Goal: Task Accomplishment & Management: Manage account settings

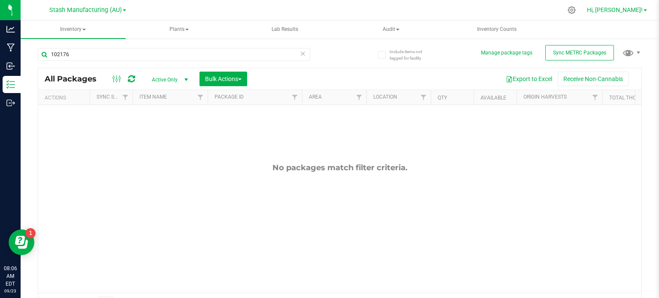
click at [630, 11] on span "Hi, [PERSON_NAME]!" at bounding box center [615, 9] width 56 height 7
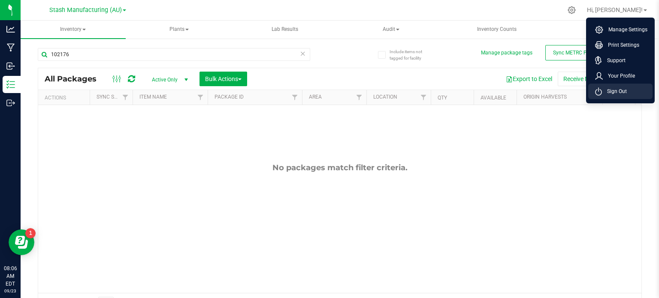
click at [619, 89] on span "Sign Out" at bounding box center [614, 91] width 25 height 9
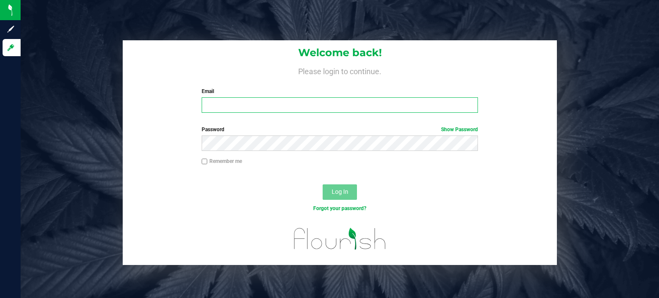
type input "[EMAIL_ADDRESS][PERSON_NAME][DOMAIN_NAME]"
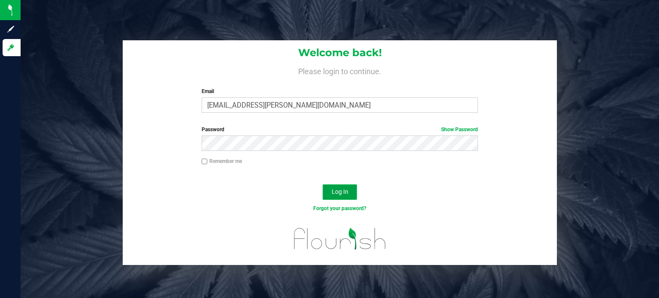
click at [352, 185] on button "Log In" at bounding box center [340, 191] width 34 height 15
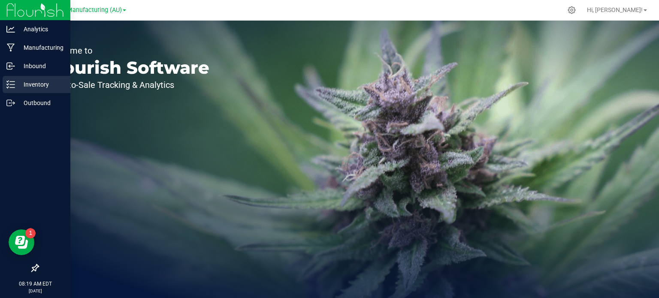
click at [19, 80] on p "Inventory" at bounding box center [40, 84] width 51 height 10
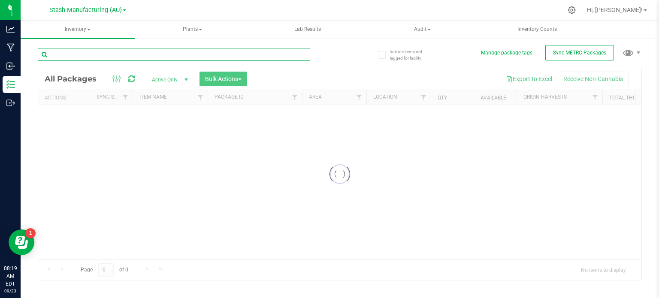
click at [194, 55] on input "text" at bounding box center [174, 54] width 272 height 13
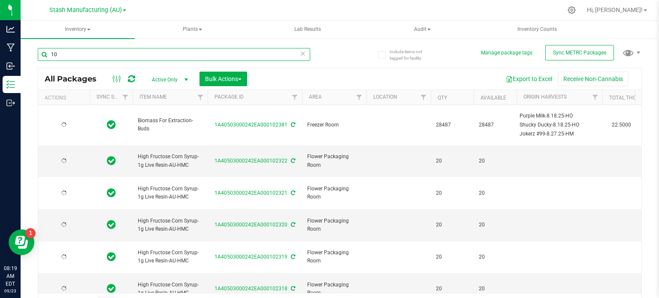
type input "1"
type input "[DATE]"
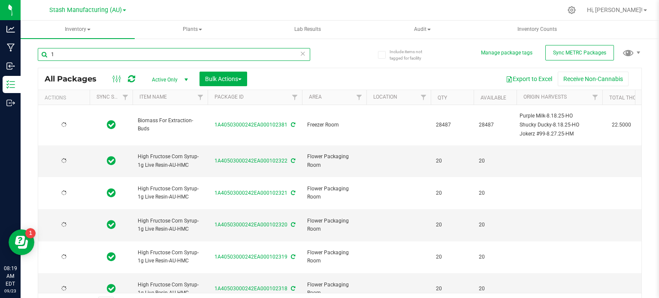
type input "[DATE]"
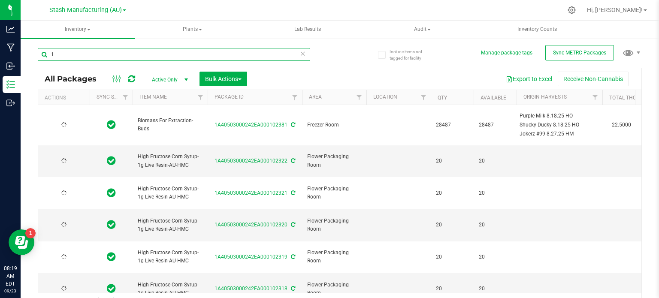
type input "[DATE]"
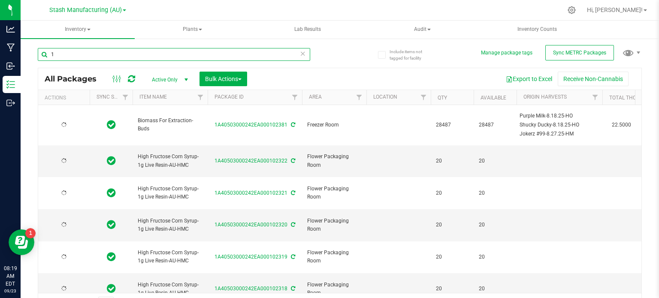
type input "[DATE]"
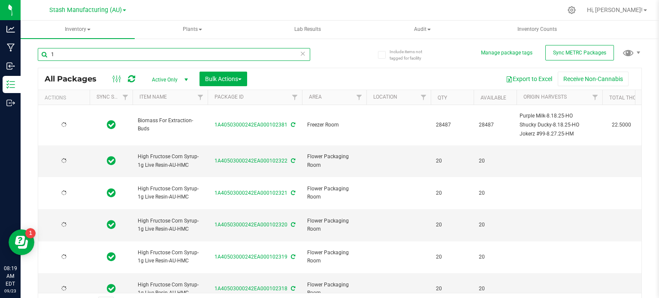
type input "[DATE]"
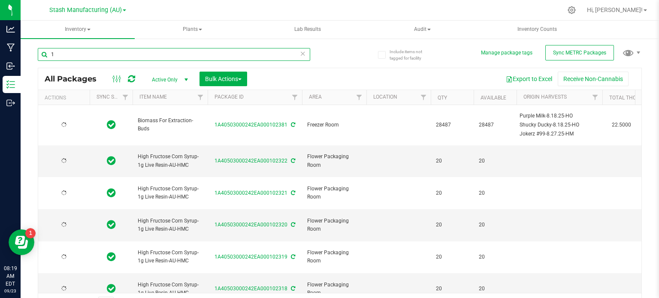
type input "[DATE]"
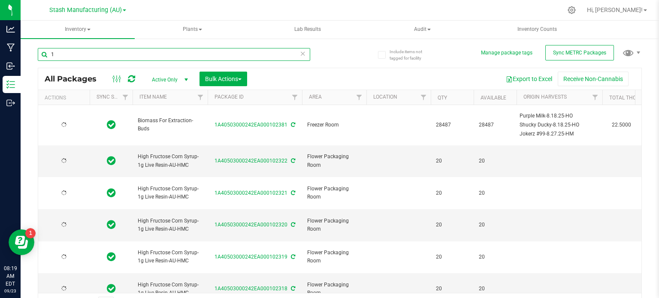
type input "[DATE]"
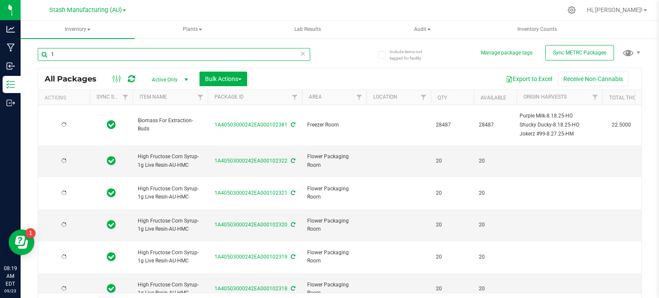
type input "[DATE]"
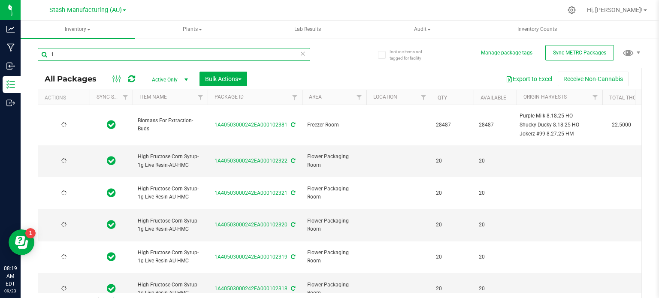
type input "[DATE]"
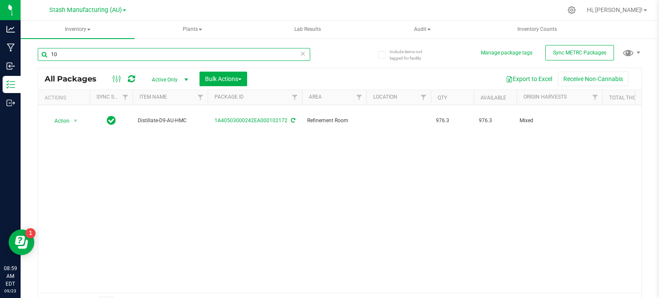
type input "1"
type input "102172"
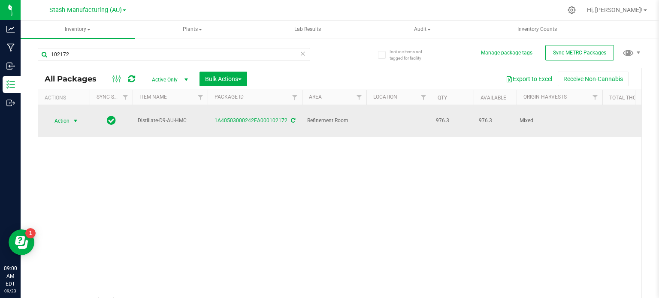
click at [63, 115] on span "Action" at bounding box center [58, 121] width 23 height 12
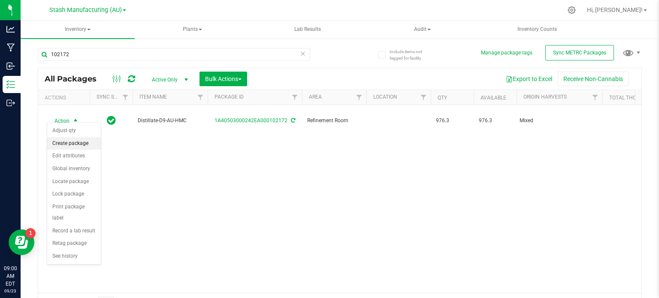
click at [85, 148] on li "Create package" at bounding box center [74, 143] width 54 height 13
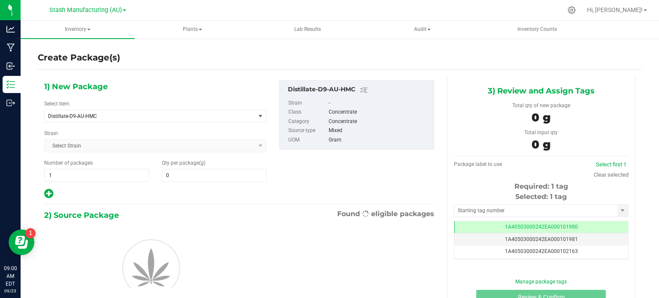
type input "0.0000"
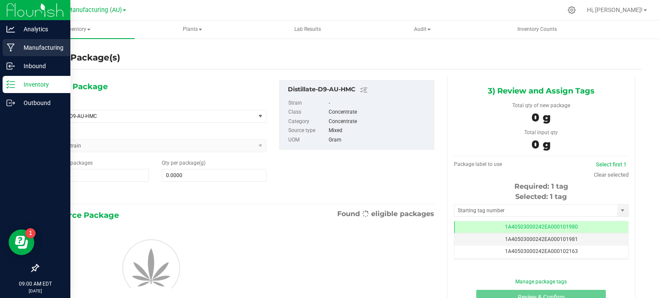
click at [16, 49] on p "Manufacturing" at bounding box center [40, 47] width 51 height 10
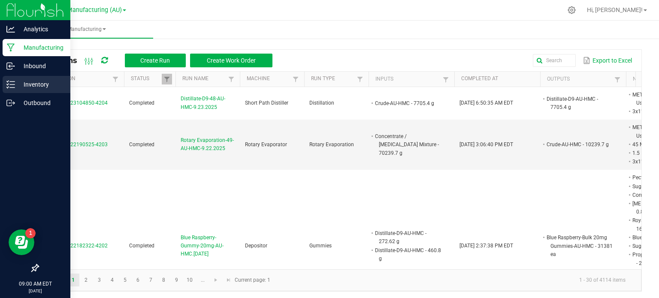
click at [27, 87] on p "Inventory" at bounding box center [40, 84] width 51 height 10
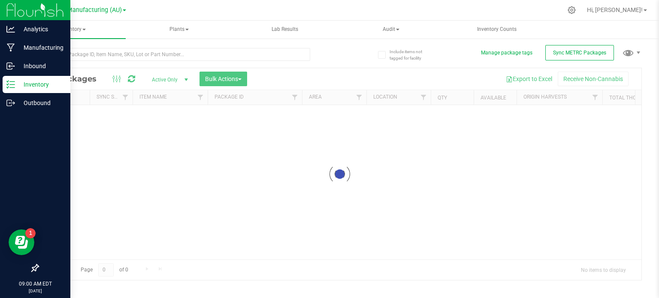
click at [31, 82] on p "Inventory" at bounding box center [40, 84] width 51 height 10
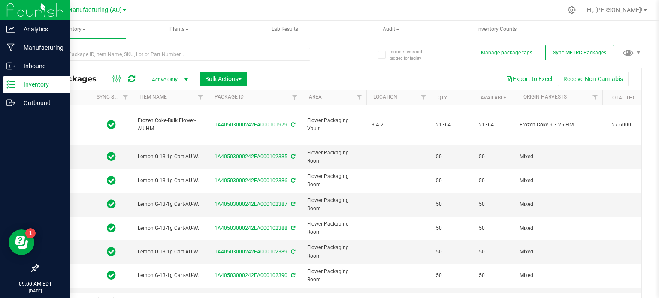
type input "[DATE]"
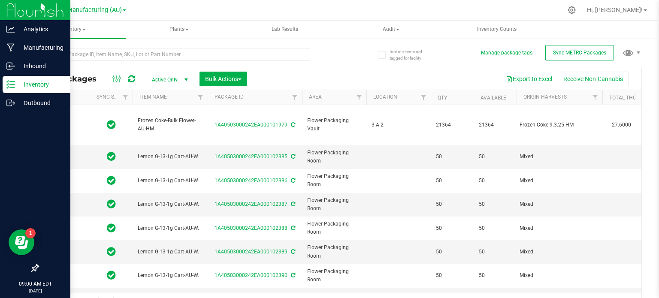
type input "[DATE]"
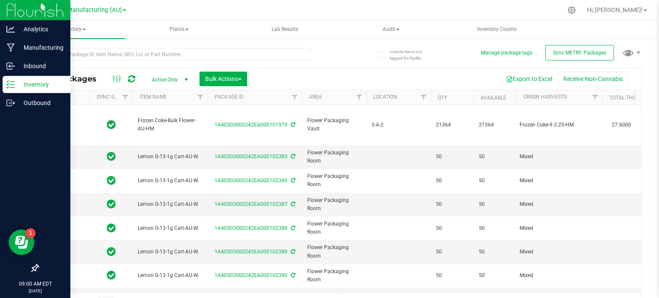
type input "[DATE]"
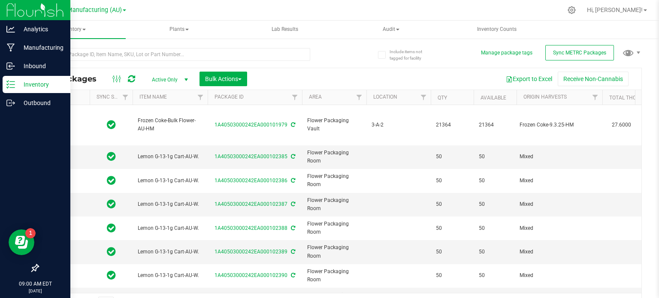
type input "[DATE]"
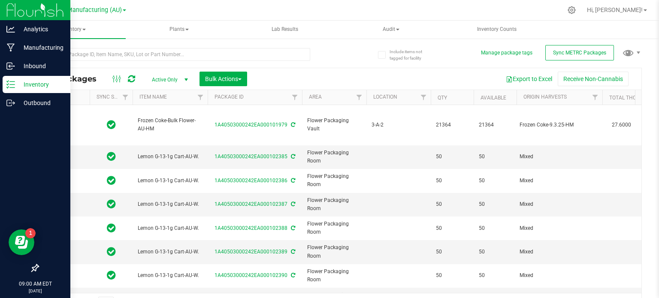
type input "[DATE]"
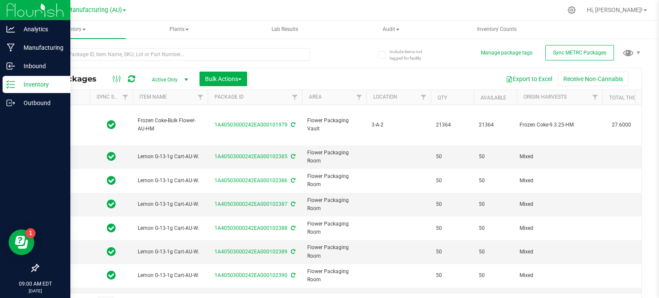
type input "[DATE]"
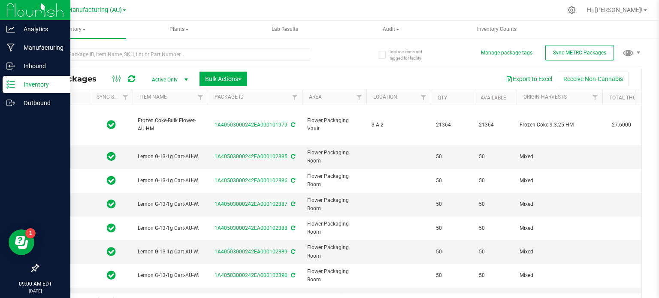
type input "[DATE]"
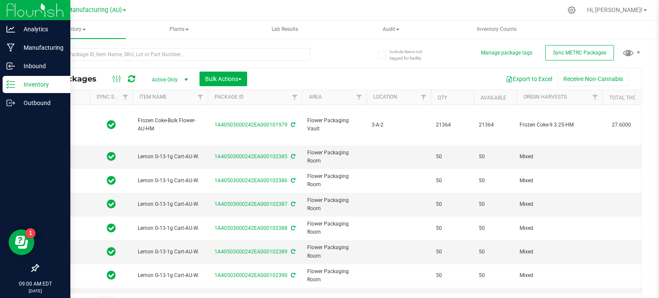
type input "[DATE]"
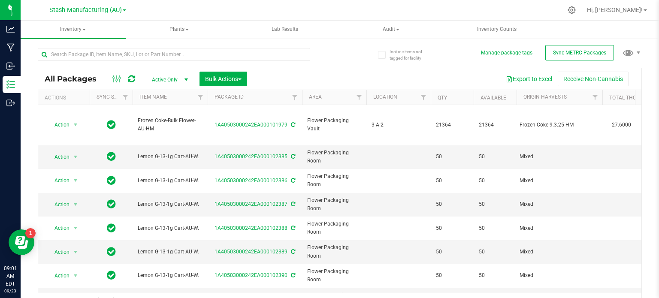
click at [312, 63] on div at bounding box center [189, 53] width 302 height 27
click at [90, 53] on input "text" at bounding box center [174, 54] width 272 height 13
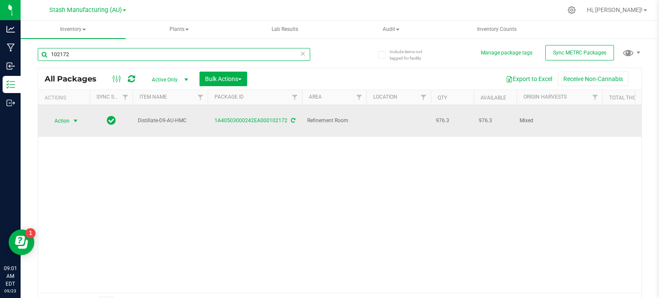
type input "102172"
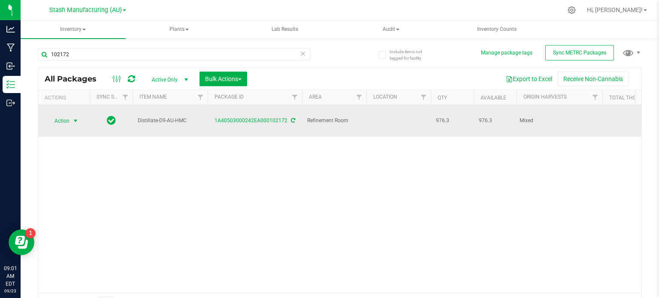
click at [70, 118] on span "select" at bounding box center [75, 121] width 11 height 12
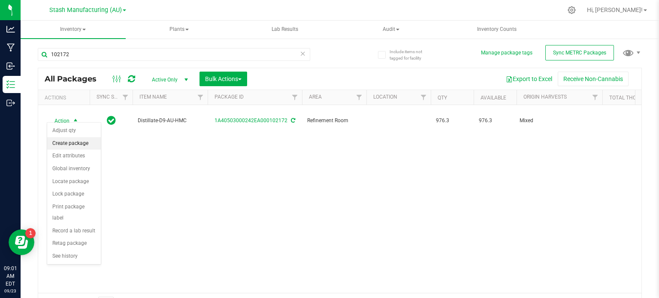
click at [79, 145] on li "Create package" at bounding box center [74, 143] width 54 height 13
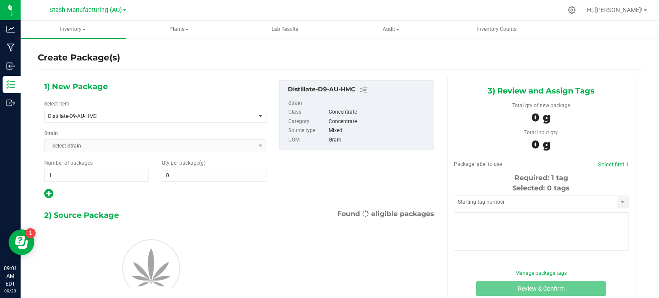
type input "0.0000"
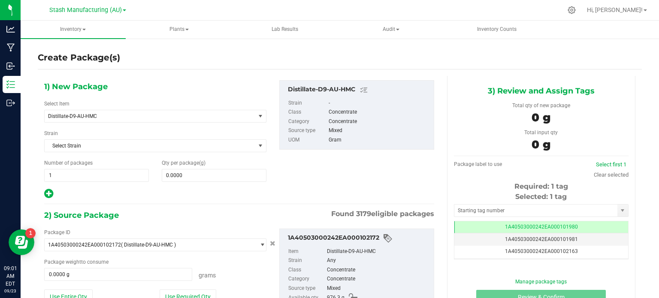
scroll to position [51, 0]
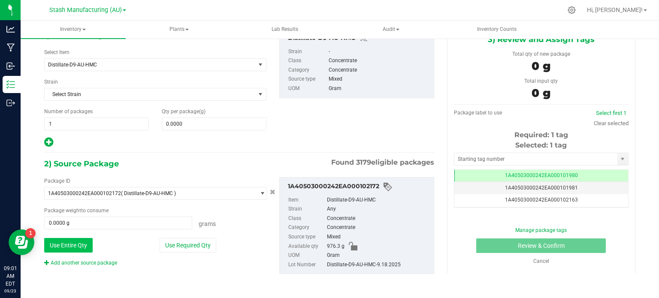
click at [76, 243] on button "Use Entire Qty" at bounding box center [68, 245] width 48 height 15
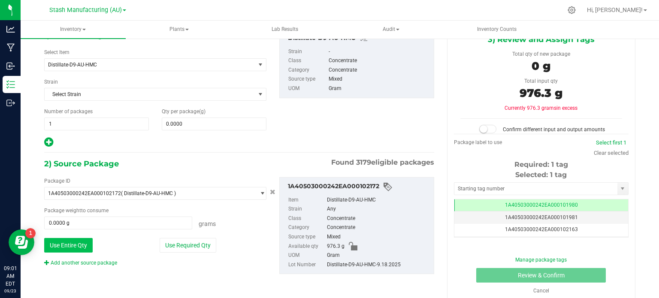
type input "976.3000 g"
click at [75, 260] on link "Add another source package" at bounding box center [80, 263] width 73 height 6
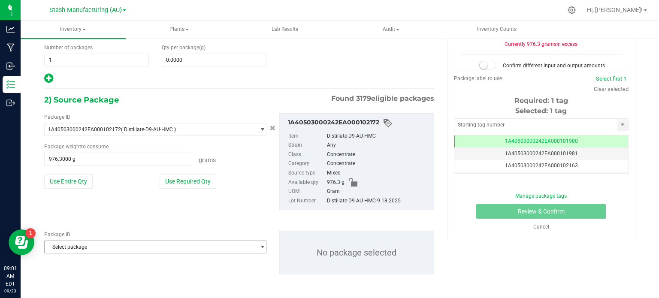
click at [172, 251] on span "Select package" at bounding box center [150, 247] width 211 height 12
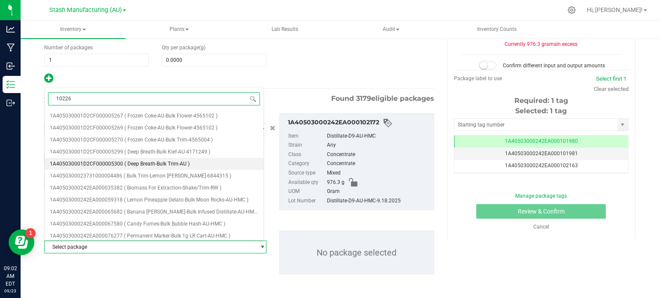
type input "102262"
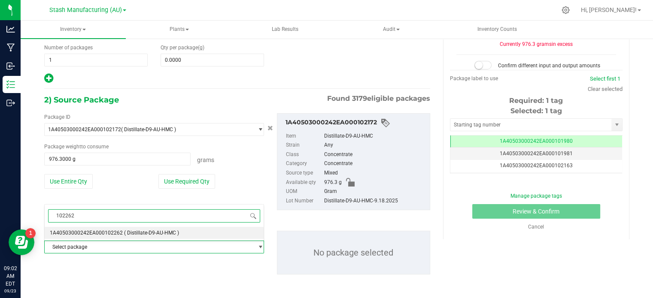
click at [96, 238] on li "1A40503000242EA000102262 ( Distillate-D9-AU-HMC )" at bounding box center [154, 233] width 219 height 12
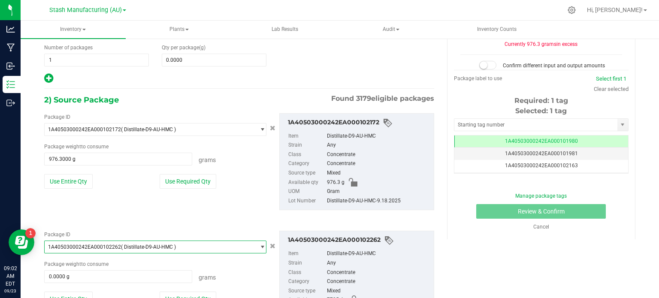
scroll to position [158, 0]
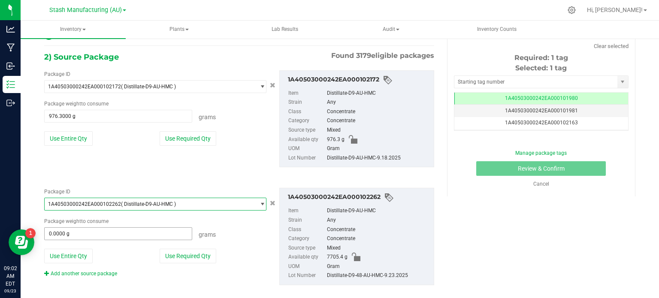
click at [114, 234] on span "0.0000 g 0" at bounding box center [118, 233] width 148 height 13
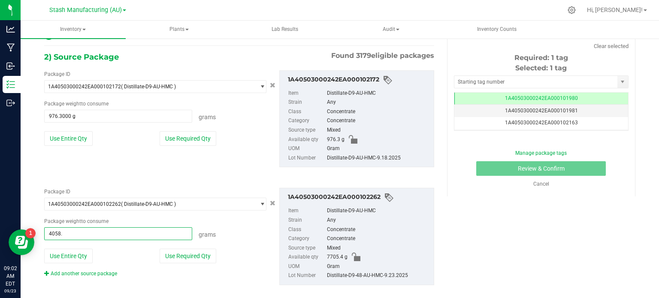
type input "4058.7"
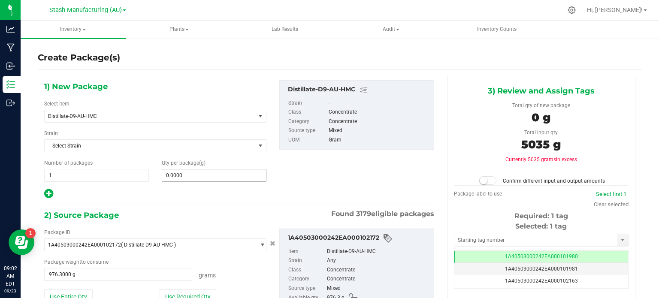
click at [242, 171] on input "0.0000" at bounding box center [214, 175] width 104 height 12
type input "4058.7000 g"
type input "5035"
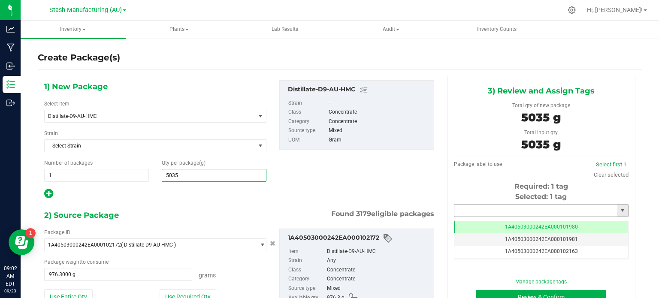
type input "5,035.0000"
click at [539, 209] on input "text" at bounding box center [535, 211] width 163 height 12
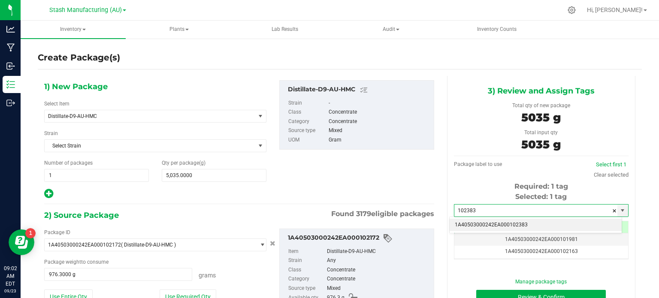
click at [527, 223] on li "1A40503000242EA000102383" at bounding box center [536, 225] width 172 height 13
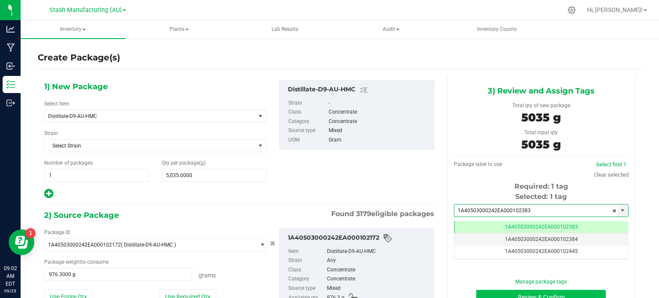
type input "1A40503000242EA000102383"
click at [542, 293] on button "Review & Confirm" at bounding box center [541, 297] width 130 height 15
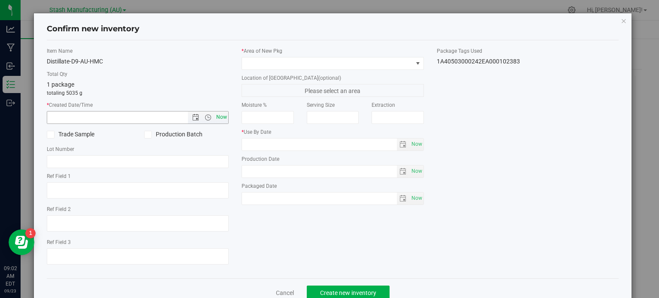
click at [219, 120] on span "Now" at bounding box center [222, 117] width 15 height 12
type input "[DATE] 9:02 AM"
click at [148, 139] on div "Production Batch" at bounding box center [186, 134] width 97 height 13
click at [146, 135] on icon at bounding box center [148, 135] width 6 height 0
click at [0, 0] on input "Production Batch" at bounding box center [0, 0] width 0 height 0
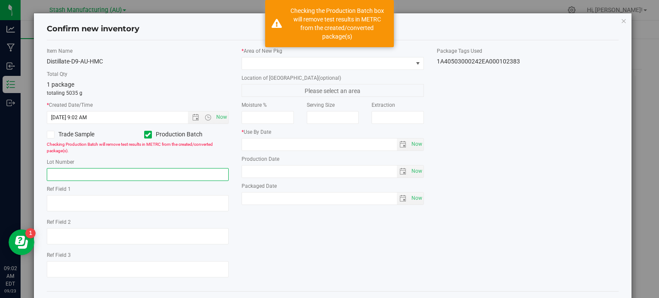
click at [148, 175] on input "text" at bounding box center [138, 174] width 182 height 13
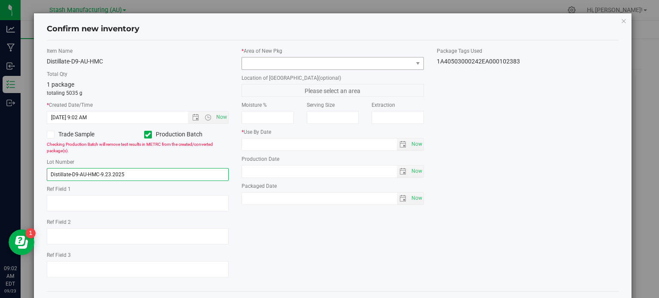
type input "Distillate-D9-AU-HMC-9.23.2025"
click at [275, 60] on span at bounding box center [327, 63] width 171 height 12
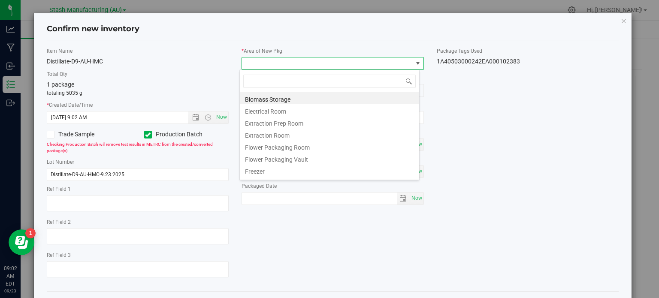
scroll to position [42888, 42721]
click at [388, 35] on div "Confirm new inventory" at bounding box center [333, 29] width 572 height 22
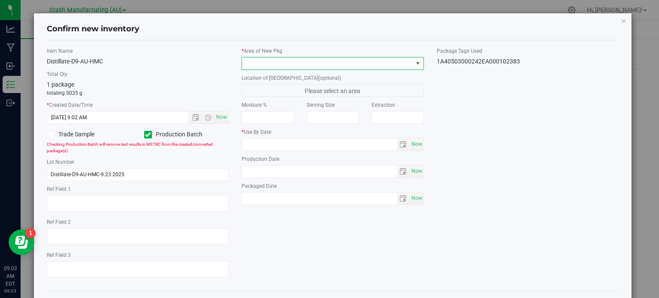
click at [415, 66] on span at bounding box center [417, 63] width 7 height 7
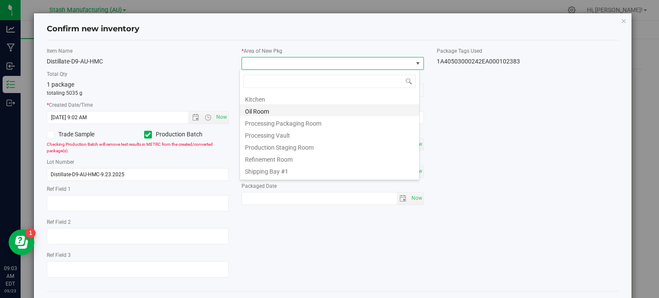
click at [310, 104] on li "Oil Room" at bounding box center [329, 110] width 179 height 12
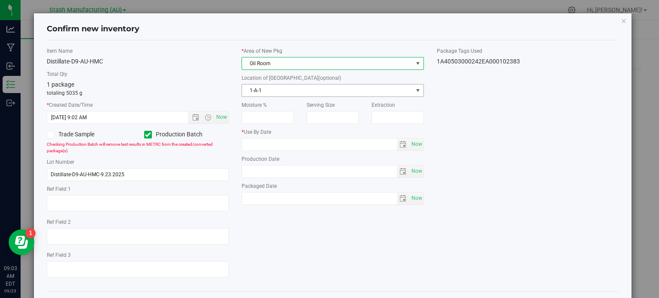
click at [415, 94] on span "select" at bounding box center [418, 91] width 11 height 12
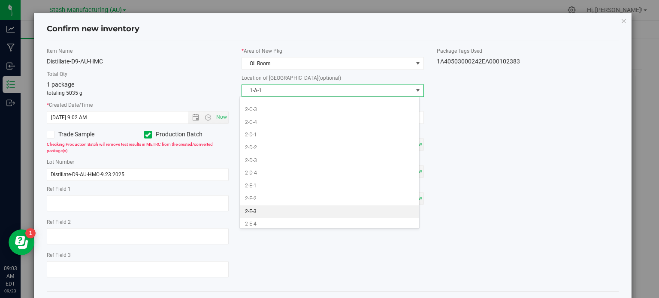
click at [287, 206] on li "2-E-3" at bounding box center [329, 211] width 179 height 13
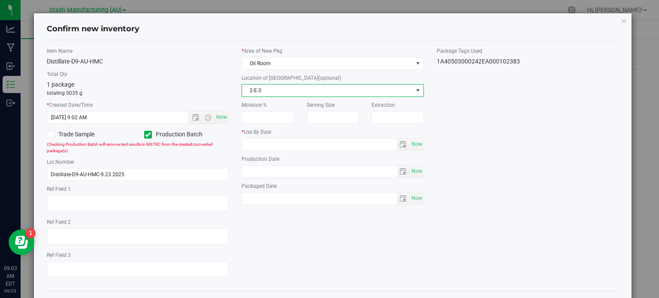
click at [455, 131] on div "Item Name Distillate-D9-AU-HMC Total Qty 1 package totaling 5035 g * Created Da…" at bounding box center [332, 165] width 585 height 237
click at [409, 166] on span "Now" at bounding box center [416, 171] width 15 height 12
type input "[DATE]"
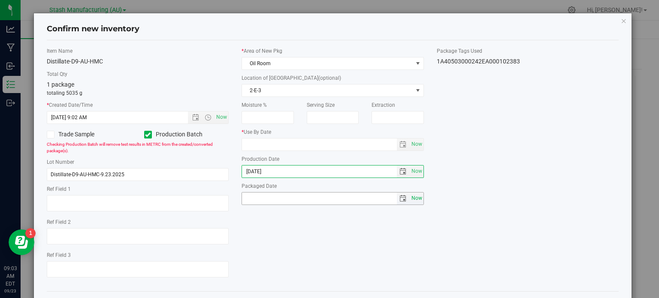
click at [411, 197] on span "Now" at bounding box center [416, 198] width 15 height 12
type input "[DATE]"
click at [413, 146] on span "Now" at bounding box center [416, 144] width 15 height 12
type input "[DATE]"
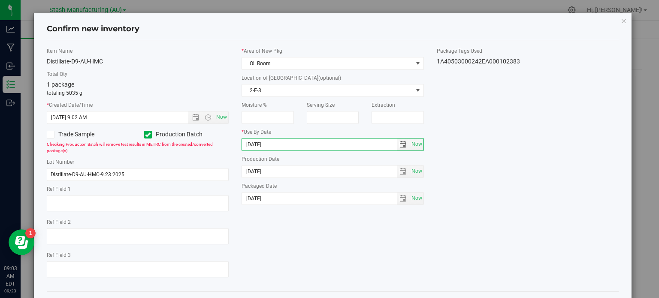
click at [338, 233] on div "Item Name Distillate-D9-AU-HMC Total Qty 1 package totaling 5035 g * Created Da…" at bounding box center [332, 165] width 585 height 237
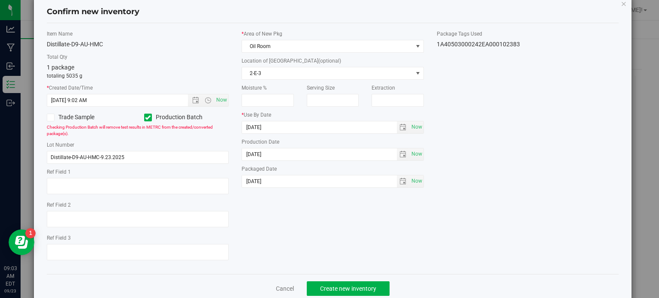
scroll to position [34, 0]
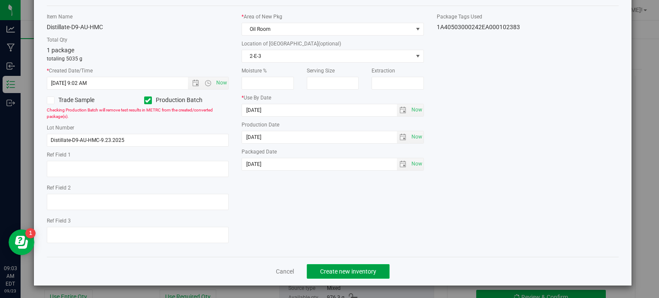
click at [369, 275] on button "Create new inventory" at bounding box center [348, 271] width 83 height 15
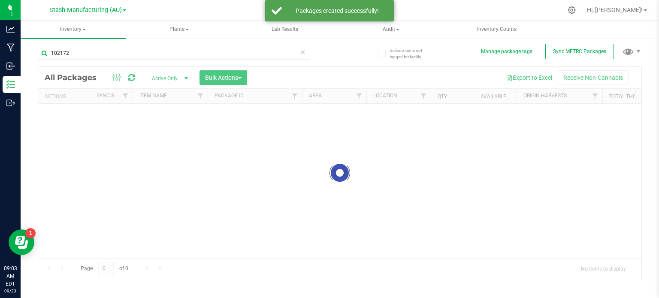
scroll to position [6, 0]
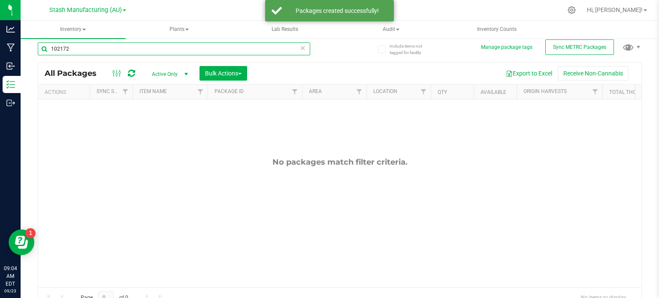
click at [79, 51] on input "102172" at bounding box center [174, 48] width 272 height 13
type input "1"
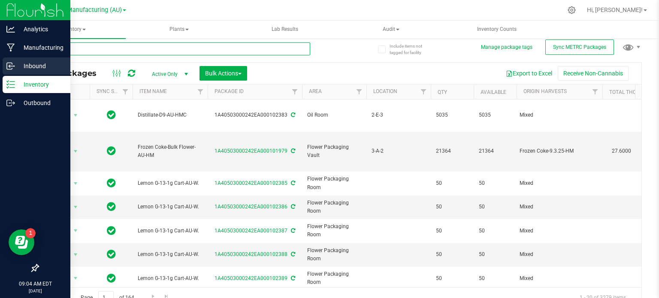
type input "102171"
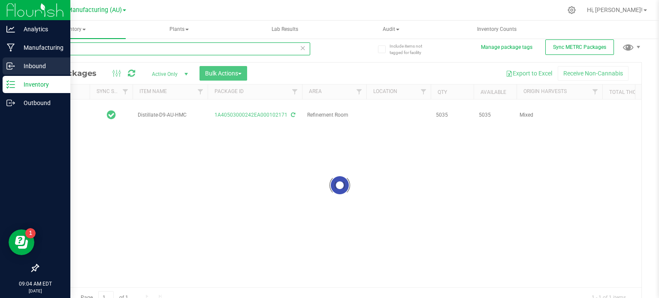
type input "[DATE]"
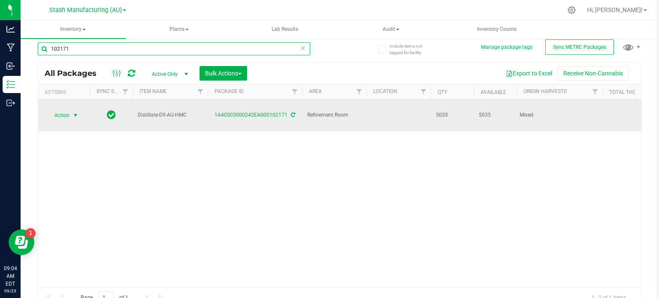
type input "102171"
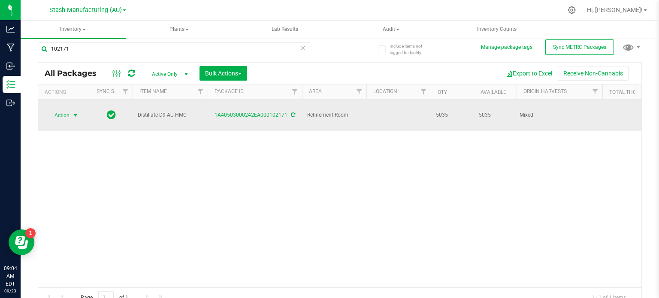
click at [63, 109] on span "Action" at bounding box center [58, 115] width 23 height 12
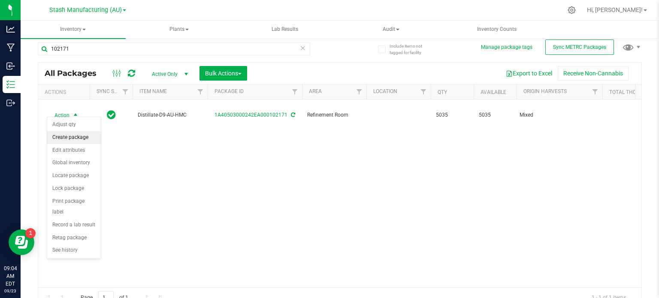
click at [70, 142] on li "Create package" at bounding box center [74, 137] width 54 height 13
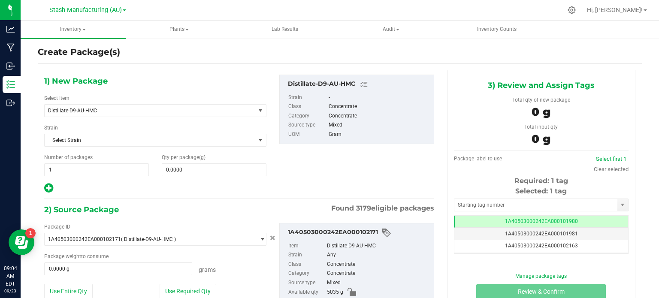
click at [204, 82] on div "1) New Package Select Item Distillate-D9-AU-HMC 38 Special-28g Popcorn-AU-HM 38…" at bounding box center [155, 134] width 235 height 119
click at [284, 163] on div "1) New Package Select Item Distillate-D9-AU-HMC 38 Special-28g Popcorn-AU-HM 38…" at bounding box center [239, 134] width 403 height 119
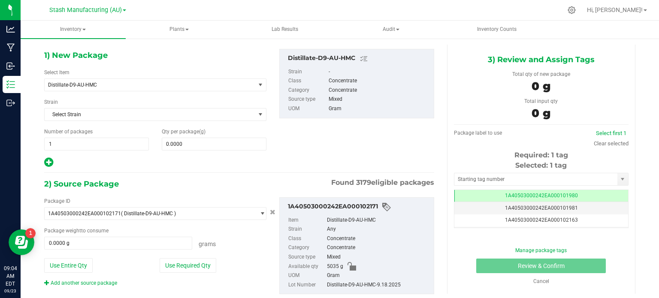
click at [294, 154] on div "1) New Package Select Item Distillate-D9-AU-HMC 38 Special-28g Popcorn-AU-HM 38…" at bounding box center [239, 108] width 403 height 119
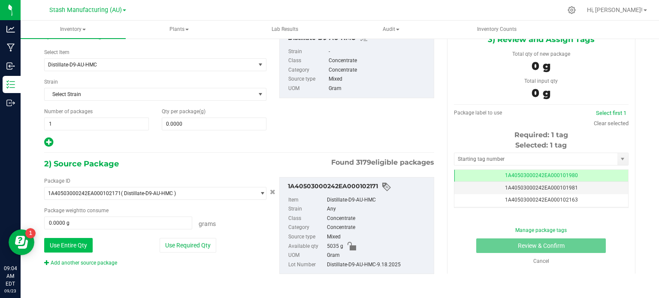
click at [78, 246] on button "Use Entire Qty" at bounding box center [68, 245] width 48 height 15
type input "5035.0000 g"
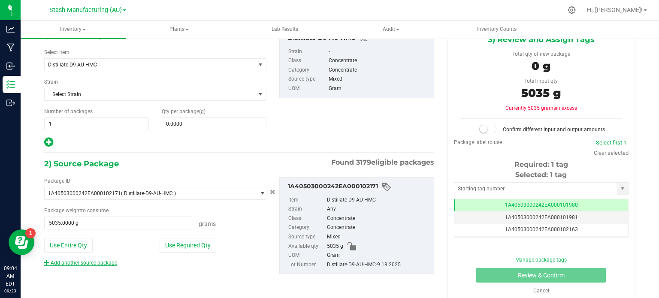
click at [92, 263] on link "Add another source package" at bounding box center [80, 263] width 73 height 6
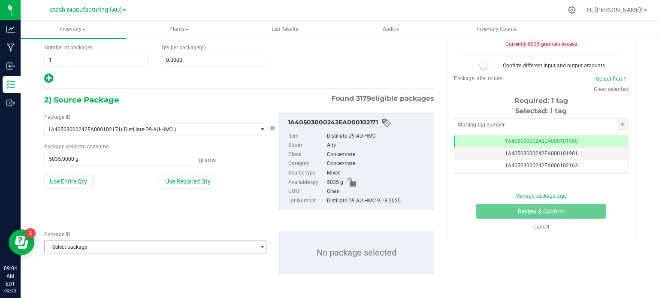
click at [152, 250] on span "Select package" at bounding box center [150, 247] width 211 height 12
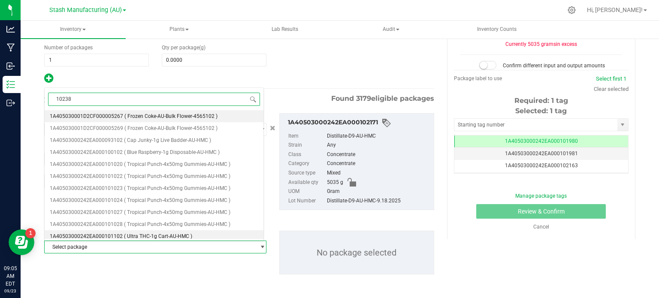
type input "102383"
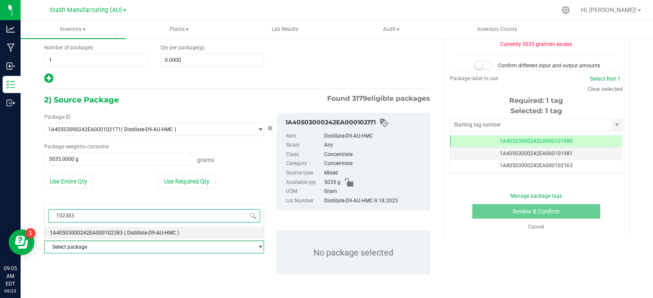
click at [117, 236] on span "1A40503000242EA000102383" at bounding box center [86, 233] width 73 height 6
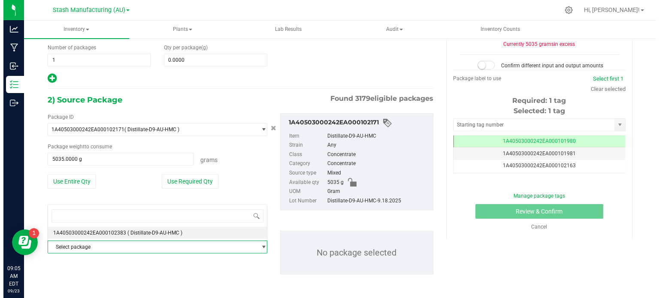
scroll to position [35796, 0]
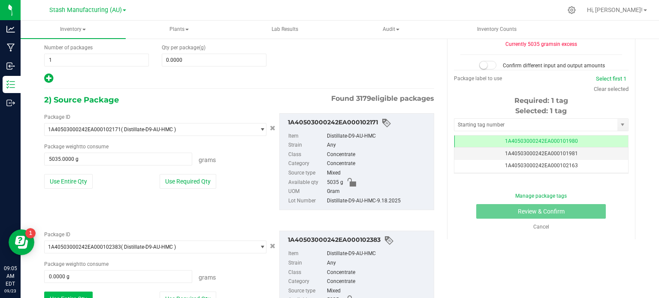
click at [79, 297] on button "Use Entire Qty" at bounding box center [68, 299] width 48 height 15
type input "5035.0000 g"
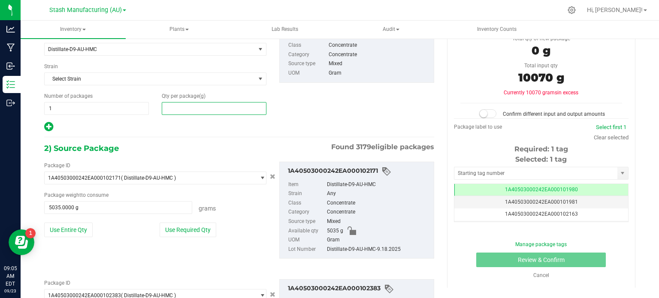
click at [212, 104] on span at bounding box center [214, 108] width 105 height 13
type input "10070"
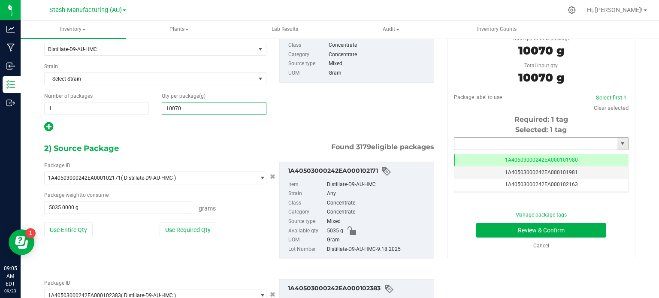
type input "10,070.0000"
click at [474, 144] on input "text" at bounding box center [535, 144] width 163 height 12
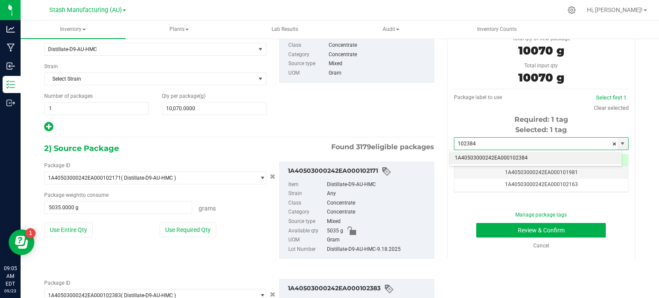
click at [487, 157] on li "1A40503000242EA000102384" at bounding box center [536, 158] width 172 height 13
type input "1A40503000242EA000102384"
click at [647, 186] on div "Create Package(s) 1) New Package Select Item Distillate-D9-AU-HMC 38 Special-28…" at bounding box center [340, 105] width 638 height 268
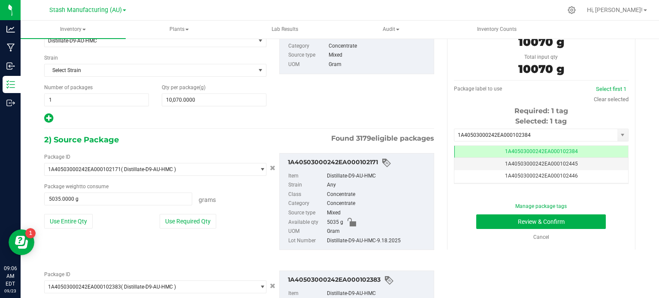
click at [647, 151] on div "Create Package(s) 1) New Package Select Item Distillate-D9-AU-HMC 38 Special-28…" at bounding box center [340, 96] width 638 height 268
click at [575, 220] on button "Review & Confirm" at bounding box center [541, 222] width 130 height 15
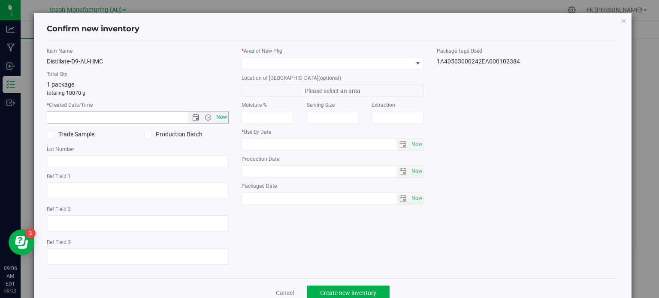
click at [217, 118] on span "Now" at bounding box center [222, 117] width 15 height 12
type input "[DATE] 9:06 AM"
click at [152, 135] on label "Production Batch" at bounding box center [186, 134] width 85 height 9
click at [0, 0] on input "Production Batch" at bounding box center [0, 0] width 0 height 0
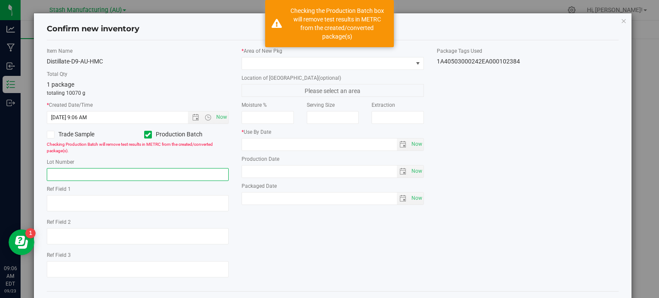
click at [157, 173] on input "text" at bounding box center [138, 174] width 182 height 13
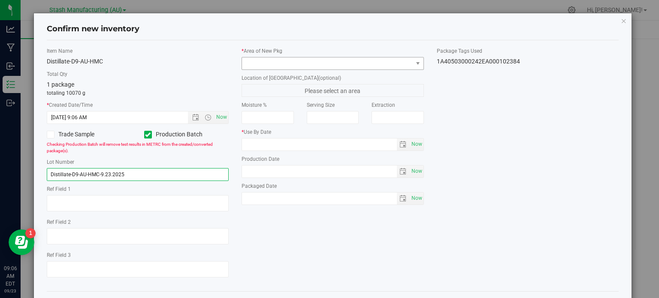
type input "Distillate-D9-AU-HMC-9.23.2025"
click at [301, 65] on span at bounding box center [327, 63] width 171 height 12
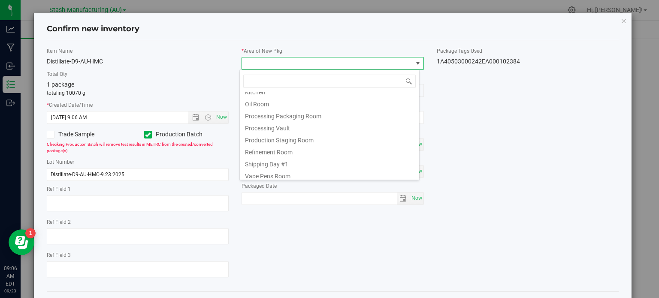
scroll to position [106, 0]
click at [355, 98] on li "Oil Room" at bounding box center [329, 100] width 179 height 12
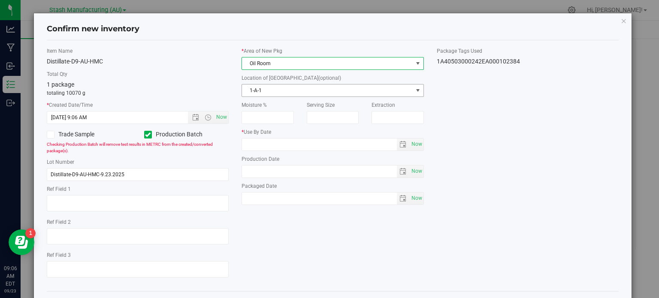
click at [308, 88] on span "1-A-1" at bounding box center [327, 91] width 171 height 12
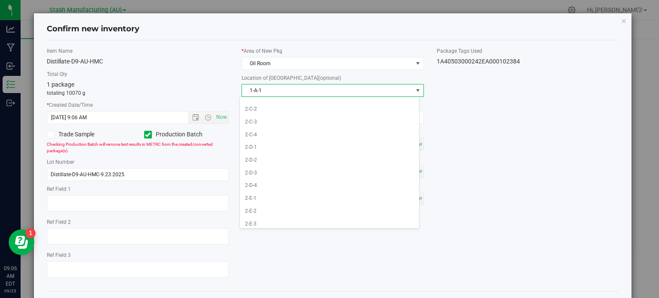
scroll to position [378, 0]
click at [314, 205] on li "2-E-3" at bounding box center [329, 211] width 179 height 13
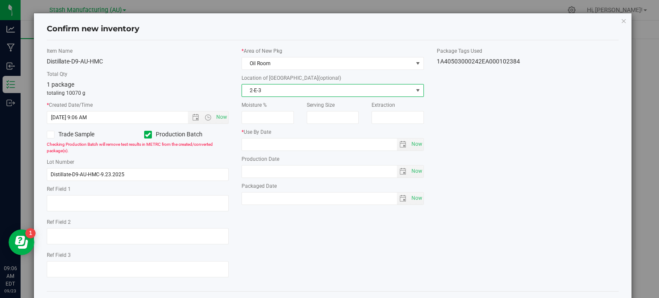
click at [390, 263] on div "Item Name Distillate-D9-AU-HMC Total Qty 1 package totaling 10070 g * Created D…" at bounding box center [332, 165] width 585 height 237
click at [412, 169] on span "Now" at bounding box center [416, 171] width 15 height 12
type input "[DATE]"
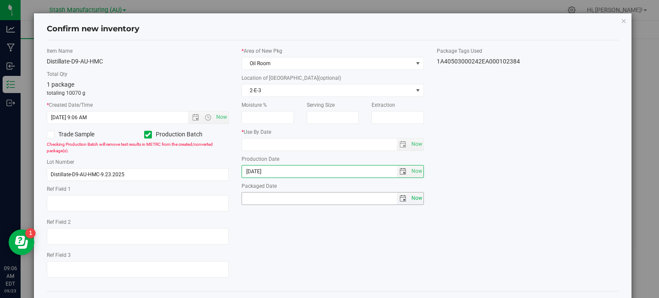
click at [414, 195] on span "Now" at bounding box center [416, 198] width 15 height 12
type input "[DATE]"
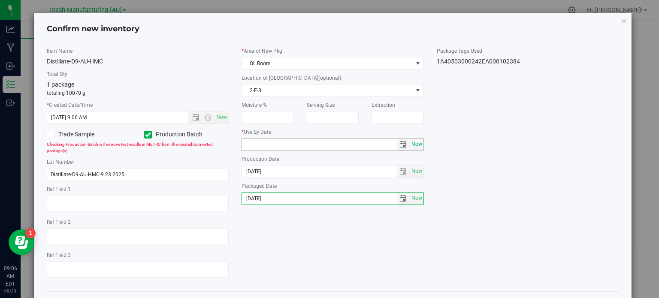
click at [409, 146] on span "Now" at bounding box center [416, 144] width 15 height 12
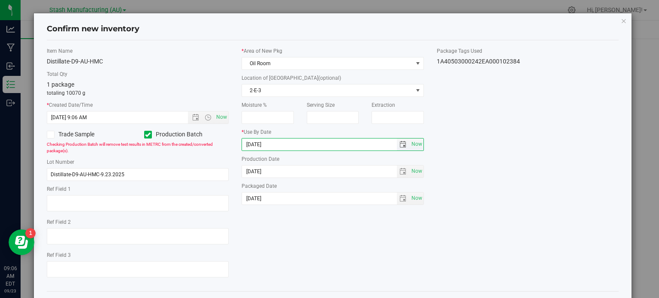
click at [254, 142] on input "[DATE]" at bounding box center [319, 145] width 155 height 12
type input "[DATE]"
click at [461, 183] on div "Item Name Distillate-D9-AU-HMC Total Qty 1 package totaling 10070 g * Created D…" at bounding box center [332, 165] width 585 height 237
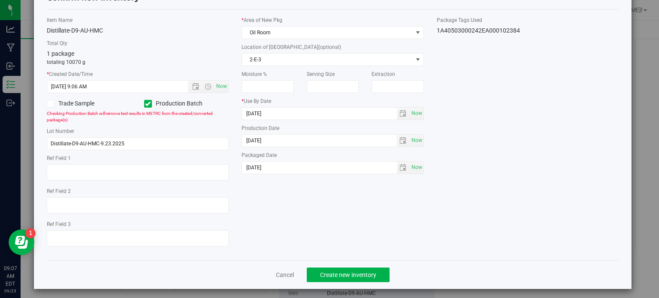
scroll to position [34, 0]
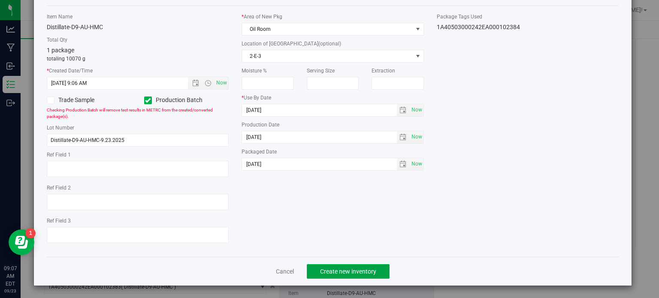
click at [351, 268] on span "Create new inventory" at bounding box center [348, 271] width 56 height 7
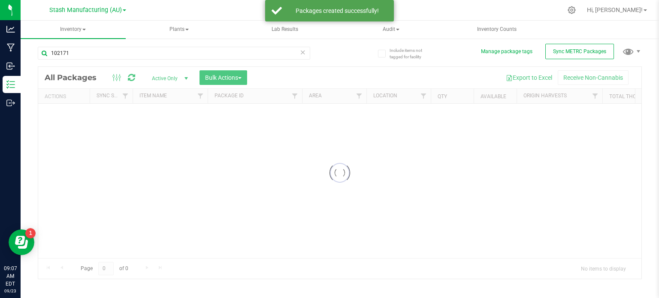
scroll to position [15, 0]
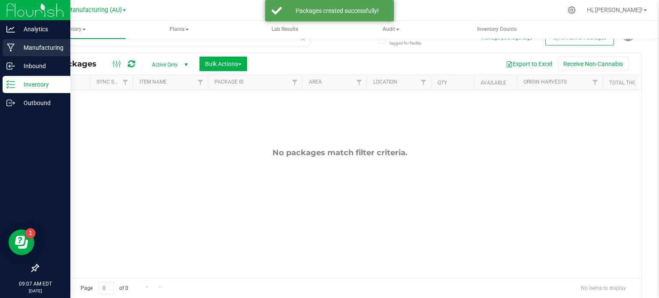
click at [7, 41] on div "Manufacturing" at bounding box center [37, 47] width 68 height 17
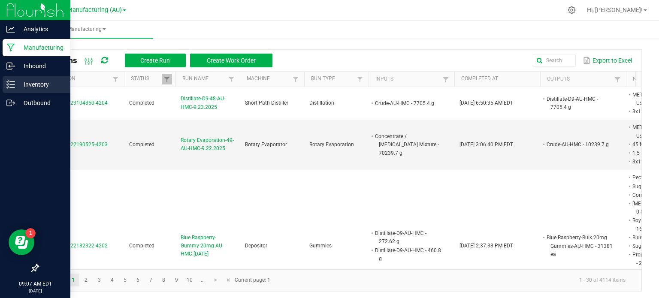
click at [20, 83] on p "Inventory" at bounding box center [40, 84] width 51 height 10
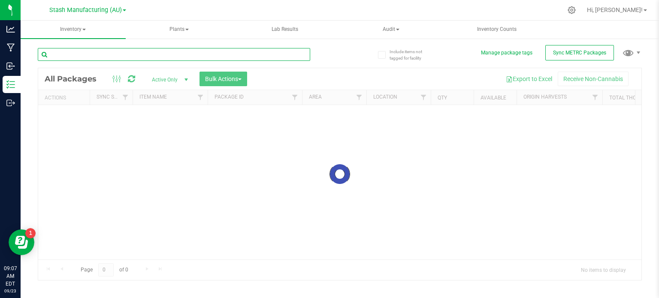
click at [144, 56] on input "text" at bounding box center [174, 54] width 272 height 13
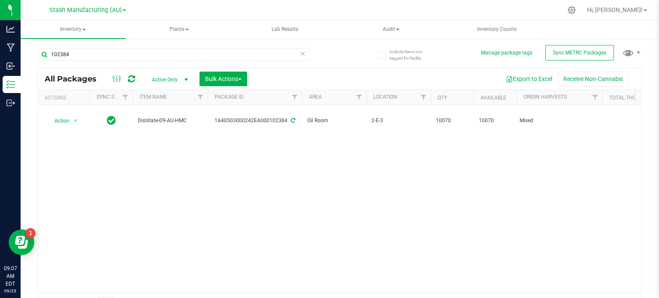
click at [208, 149] on div "Action Action Adjust qty Create package Edit attributes Global inventory Locate…" at bounding box center [339, 199] width 603 height 188
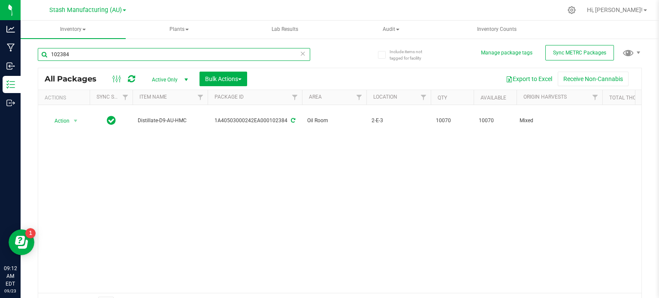
click at [184, 55] on input "102384" at bounding box center [174, 54] width 272 height 13
type input "1"
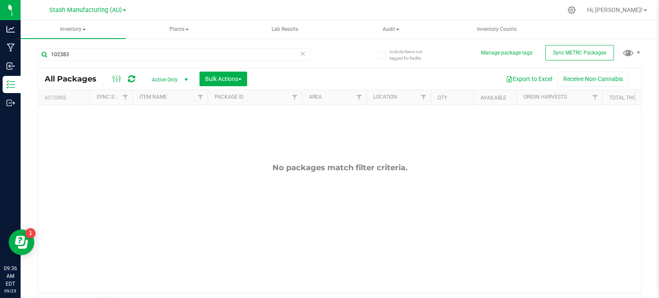
click at [455, 263] on div "No packages match filter criteria." at bounding box center [339, 228] width 603 height 246
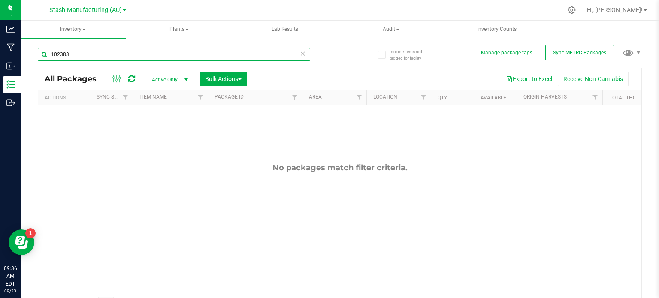
click at [117, 55] on input "102383" at bounding box center [174, 54] width 272 height 13
type input "1"
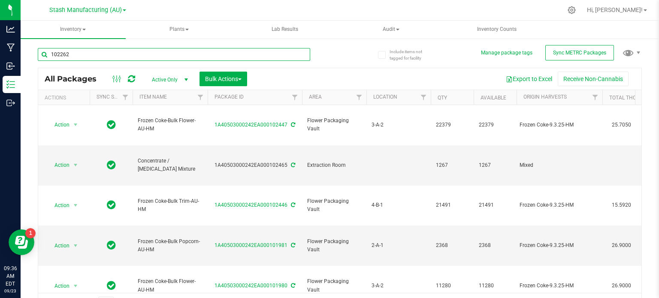
type input "102262"
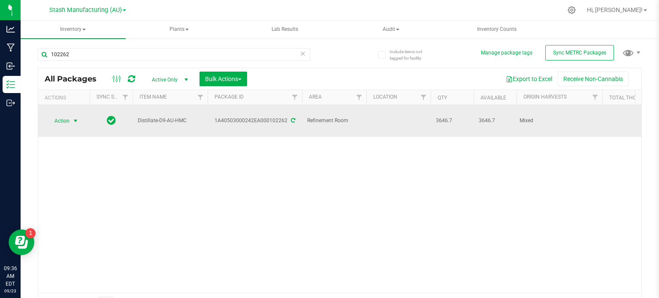
click at [67, 116] on span "Action" at bounding box center [58, 121] width 23 height 12
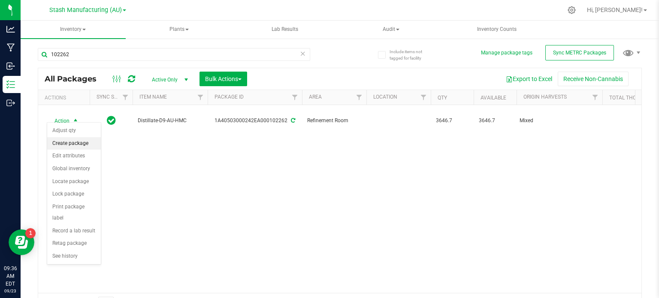
click at [71, 141] on li "Create package" at bounding box center [74, 143] width 54 height 13
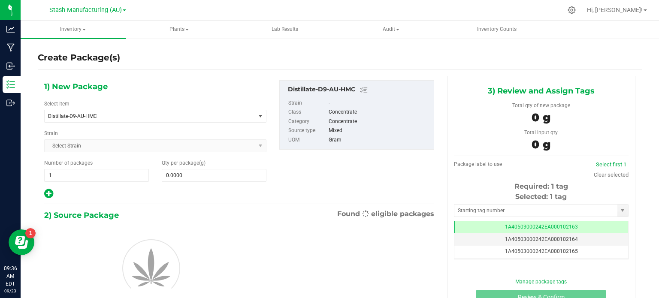
click at [145, 197] on div at bounding box center [155, 193] width 222 height 11
click at [324, 166] on div "1) New Package Select Item Distillate-D9-AU-HMC 38 Special-28g Popcorn-AU-HM 38…" at bounding box center [239, 139] width 403 height 119
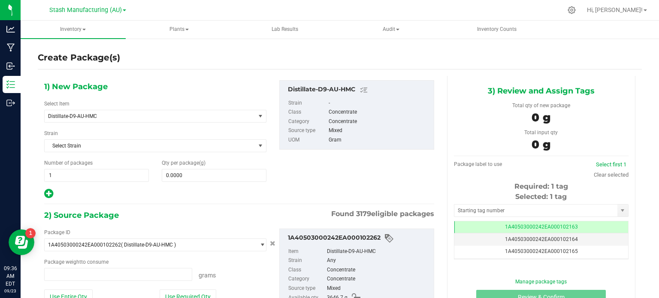
type input "0.0000 g"
click at [520, 122] on div "0 g" at bounding box center [541, 118] width 162 height 19
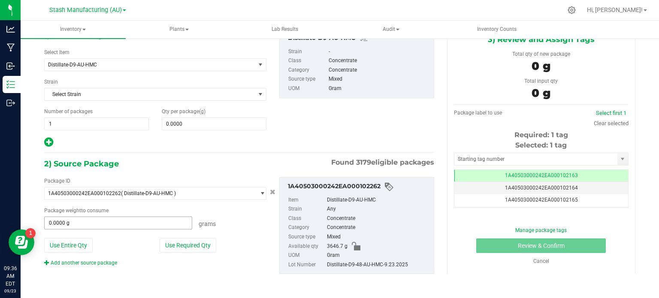
click at [90, 225] on span "0.0000 g 0" at bounding box center [118, 223] width 148 height 13
click at [90, 225] on input "text" at bounding box center [118, 223] width 147 height 12
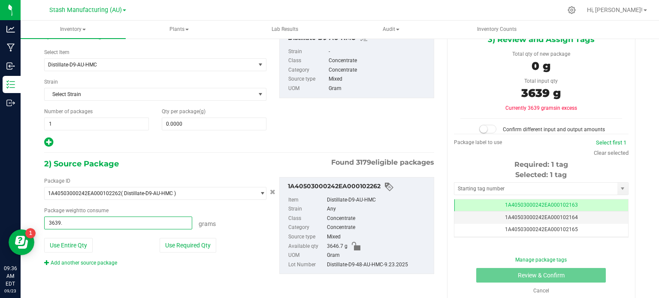
type input "3639.3"
type input "3639.3000 g"
click at [198, 125] on span "0.0000 0" at bounding box center [214, 124] width 105 height 13
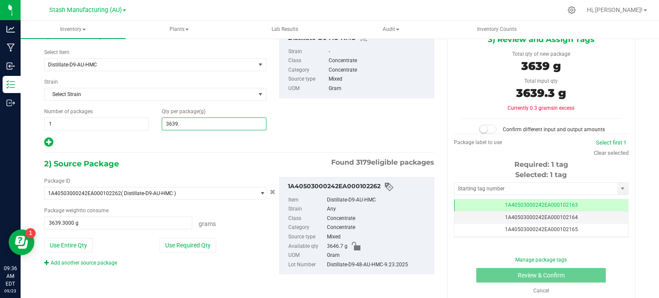
type input "3639.3"
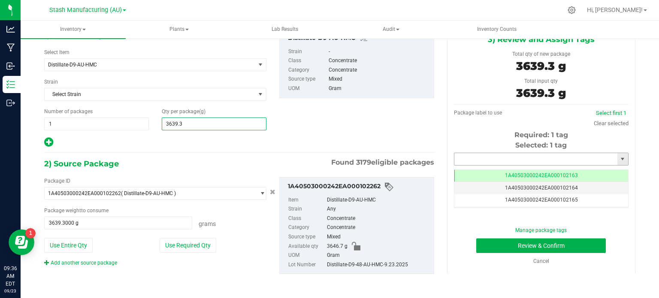
type input "3,639.3000"
click at [524, 157] on input "text" at bounding box center [535, 159] width 163 height 12
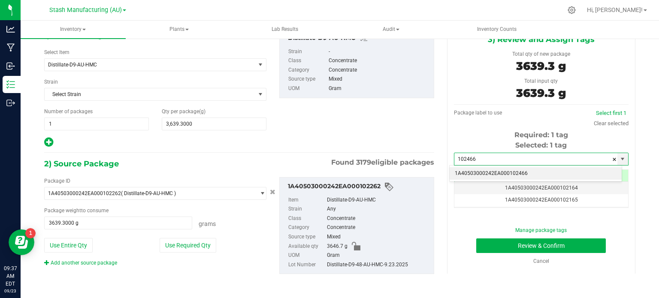
click at [518, 169] on li "1A40503000242EA000102466" at bounding box center [536, 173] width 172 height 13
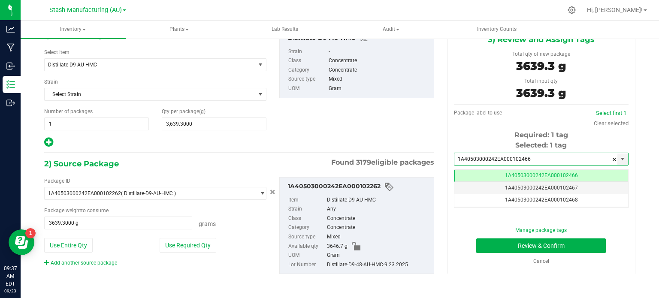
scroll to position [0, 0]
type input "1A40503000242EA000102466"
click at [638, 179] on div "Create Package(s) 1) New Package Select Item Distillate-D9-AU-HMC 38 Special-28…" at bounding box center [340, 120] width 638 height 268
click at [581, 250] on button "Review & Confirm" at bounding box center [541, 246] width 130 height 15
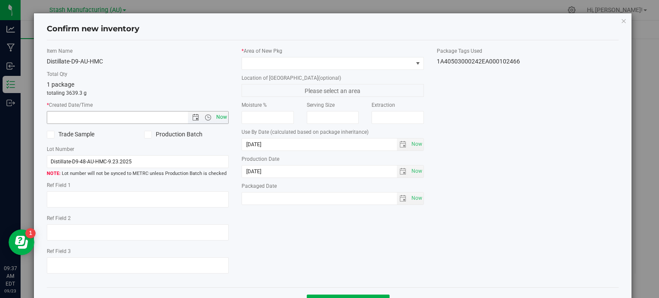
click at [218, 114] on span "Now" at bounding box center [222, 117] width 15 height 12
type input "[DATE] 9:37 AM"
click at [148, 135] on icon at bounding box center [148, 135] width 6 height 0
click at [0, 0] on input "Production Batch" at bounding box center [0, 0] width 0 height 0
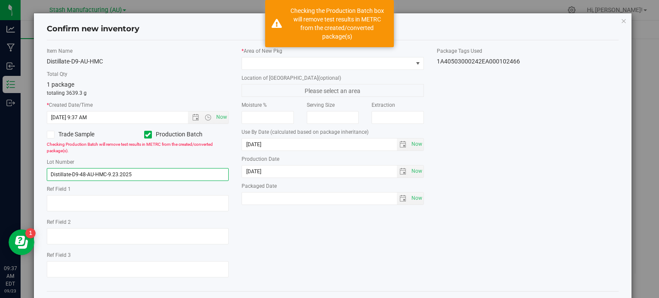
drag, startPoint x: 138, startPoint y: 173, endPoint x: 76, endPoint y: 182, distance: 62.9
click at [76, 182] on div "Item Name Distillate-D9-AU-HMC Total Qty 1 package totaling 3639.3 g * Created …" at bounding box center [137, 165] width 195 height 237
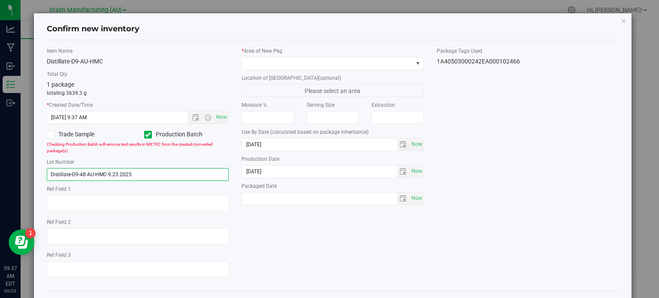
drag, startPoint x: 136, startPoint y: 174, endPoint x: 80, endPoint y: 178, distance: 55.5
click at [80, 178] on input "Distillate-D9-48-AU-HMC-9.23.2025" at bounding box center [138, 174] width 182 height 13
type input "Distillate-D9-AU-HMC-9.23.2025"
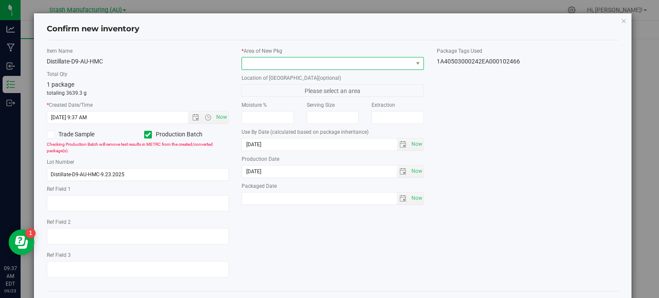
click at [270, 57] on span at bounding box center [327, 63] width 171 height 12
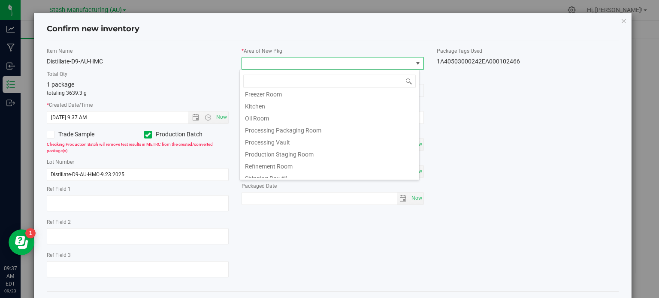
scroll to position [103, 0]
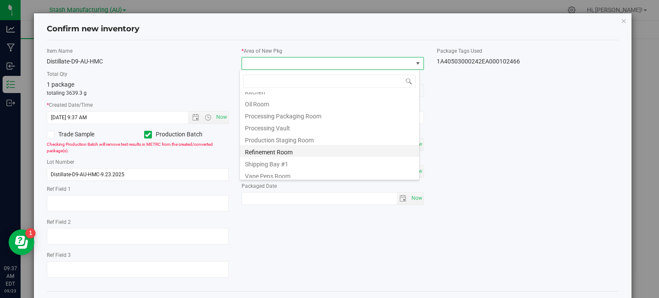
click at [366, 149] on li "Refinement Room" at bounding box center [329, 151] width 179 height 12
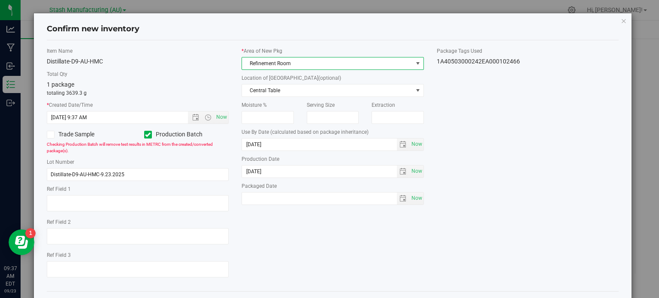
click at [418, 205] on div "* Area of [GEOGRAPHIC_DATA] Refinement Room Location of [GEOGRAPHIC_DATA] (opti…" at bounding box center [332, 128] width 195 height 162
click at [415, 199] on span "Now" at bounding box center [416, 198] width 15 height 12
type input "[DATE]"
click at [375, 248] on div "Item Name Distillate-D9-AU-HMC Total Qty 1 package totaling 3639.3 g * Created …" at bounding box center [332, 165] width 585 height 237
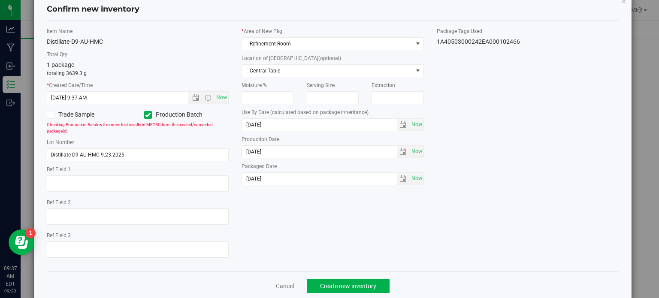
scroll to position [34, 0]
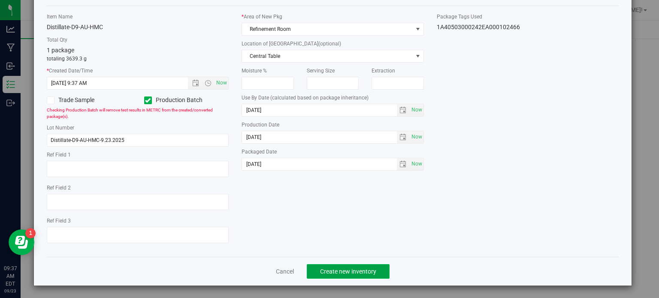
click at [364, 264] on button "Create new inventory" at bounding box center [348, 271] width 83 height 15
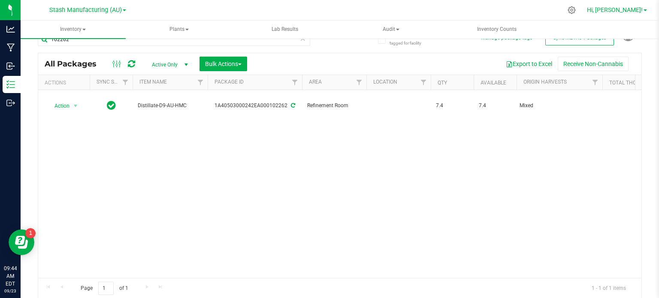
click at [638, 13] on span "Hi, [PERSON_NAME]!" at bounding box center [615, 9] width 56 height 7
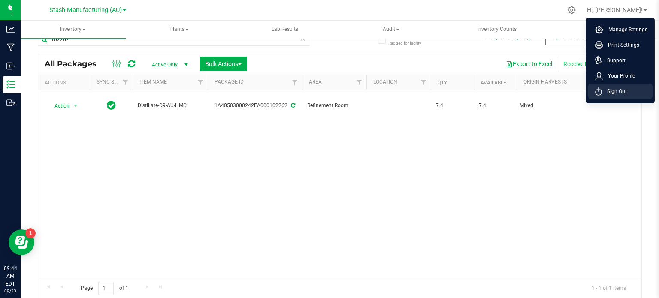
click at [616, 93] on span "Sign Out" at bounding box center [614, 91] width 25 height 9
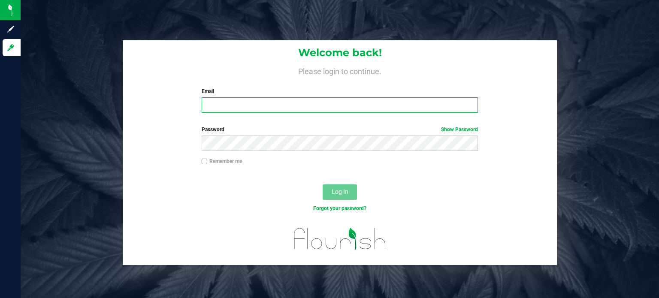
type input "[EMAIL_ADDRESS][PERSON_NAME][DOMAIN_NAME]"
